Goal: Check status: Check status

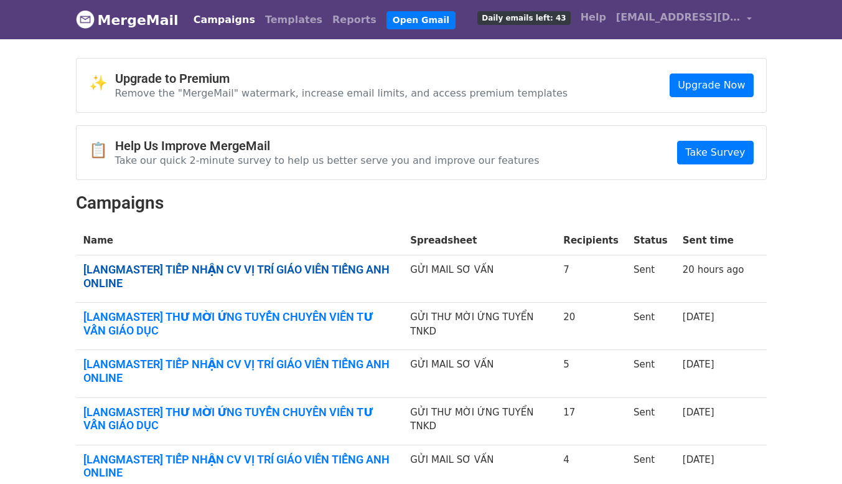
click at [386, 275] on link "[LANGMASTER] TIẾP NHẬN CV VỊ TRÍ GIÁO VIÊN TIẾNG ANH ONLINE" at bounding box center [239, 276] width 313 height 27
